Goal: Task Accomplishment & Management: Manage account settings

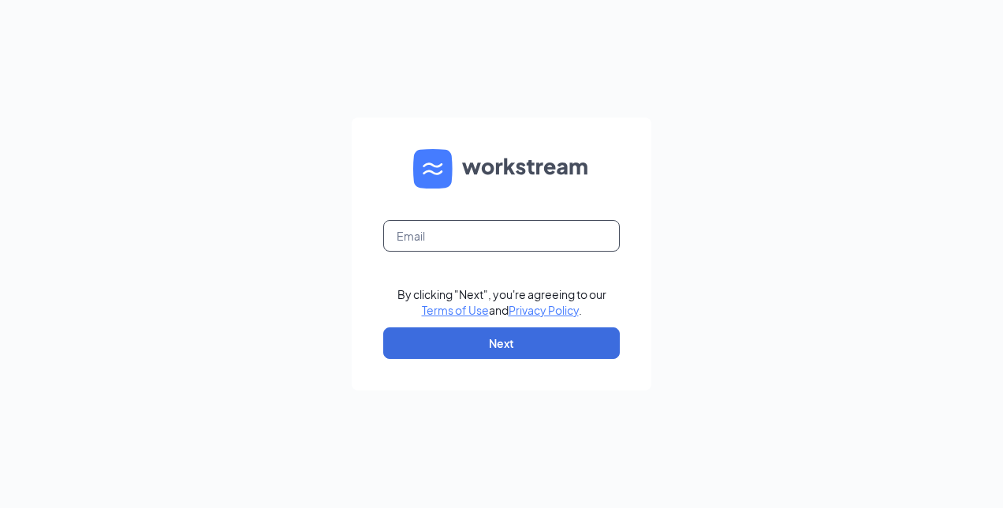
click at [446, 241] on input "text" at bounding box center [501, 236] width 237 height 32
type input "[EMAIL_ADDRESS][DOMAIN_NAME]"
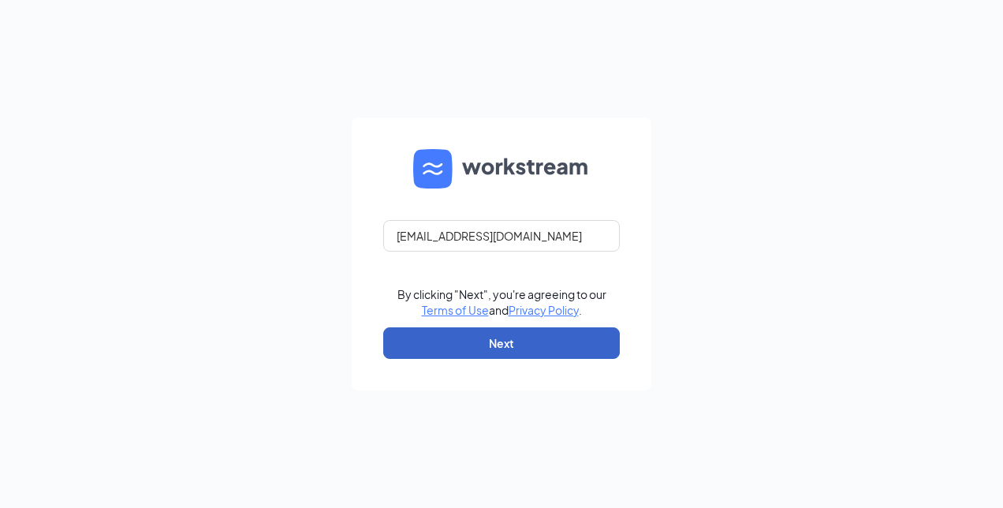
click at [463, 353] on button "Next" at bounding box center [501, 343] width 237 height 32
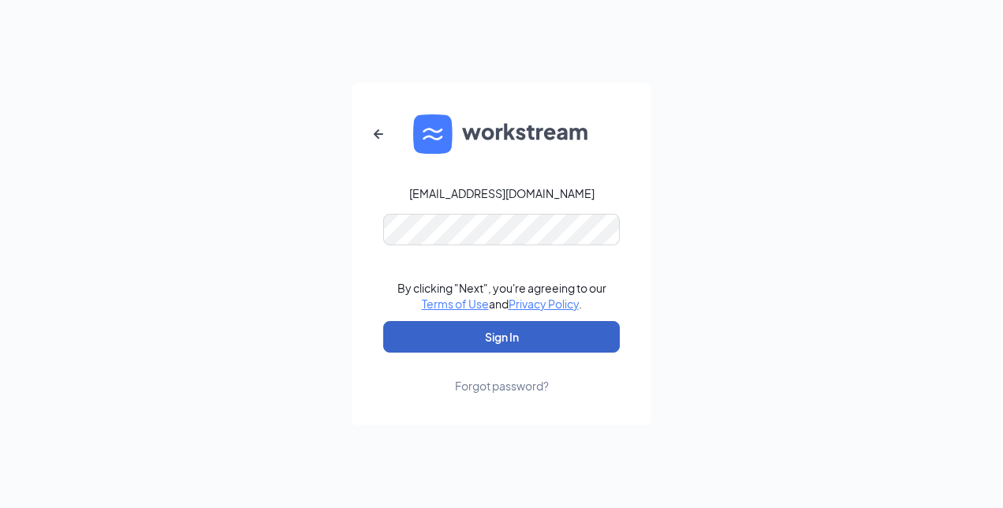
click at [495, 339] on button "Sign In" at bounding box center [501, 337] width 237 height 32
